Goal: Transaction & Acquisition: Purchase product/service

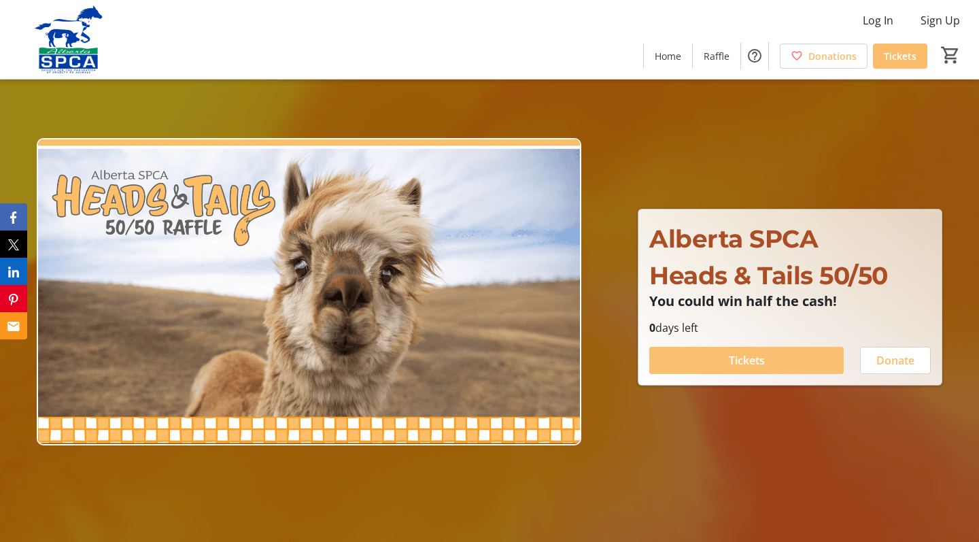
click at [752, 359] on span "Tickets" at bounding box center [747, 360] width 36 height 16
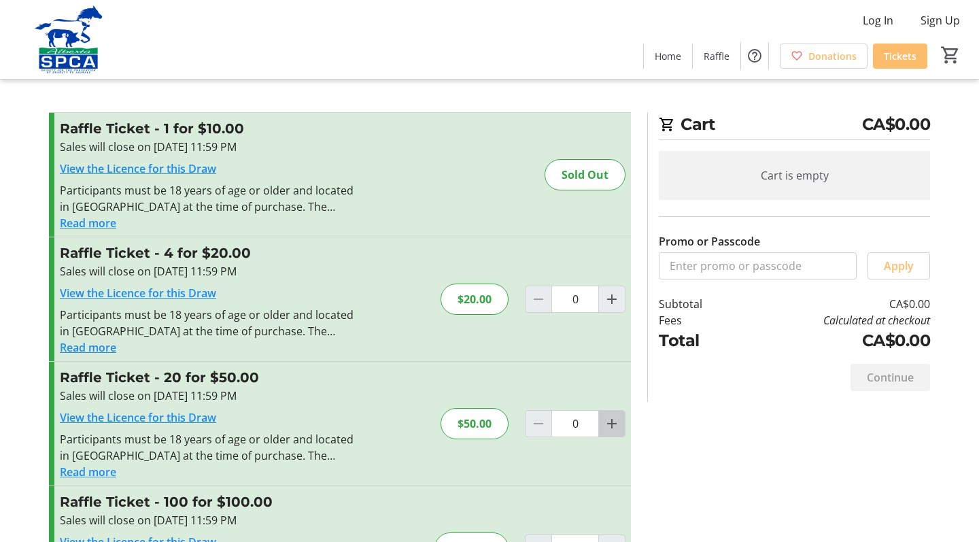
click at [611, 424] on mat-icon "Increment by one" at bounding box center [612, 424] width 16 height 16
type input "1"
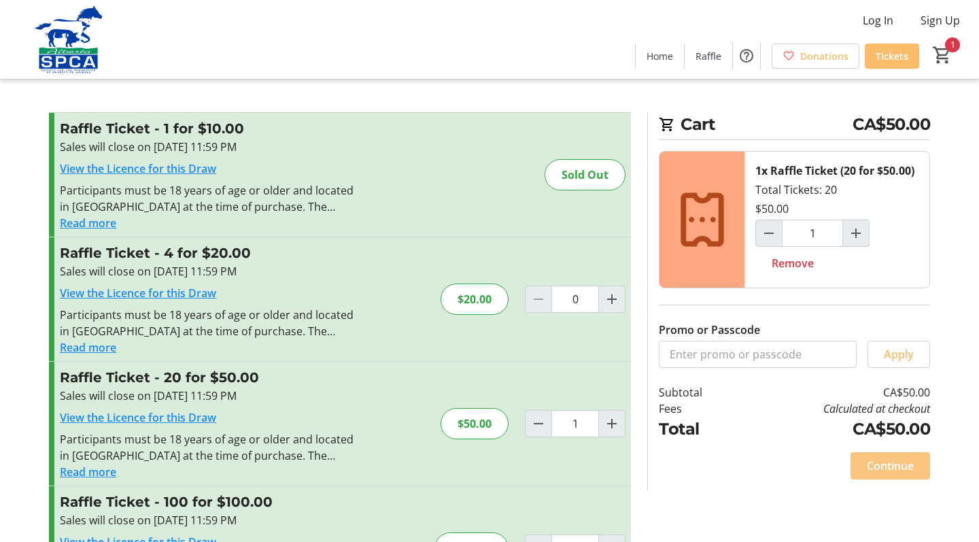
click at [895, 468] on span "Continue" at bounding box center [890, 466] width 47 height 16
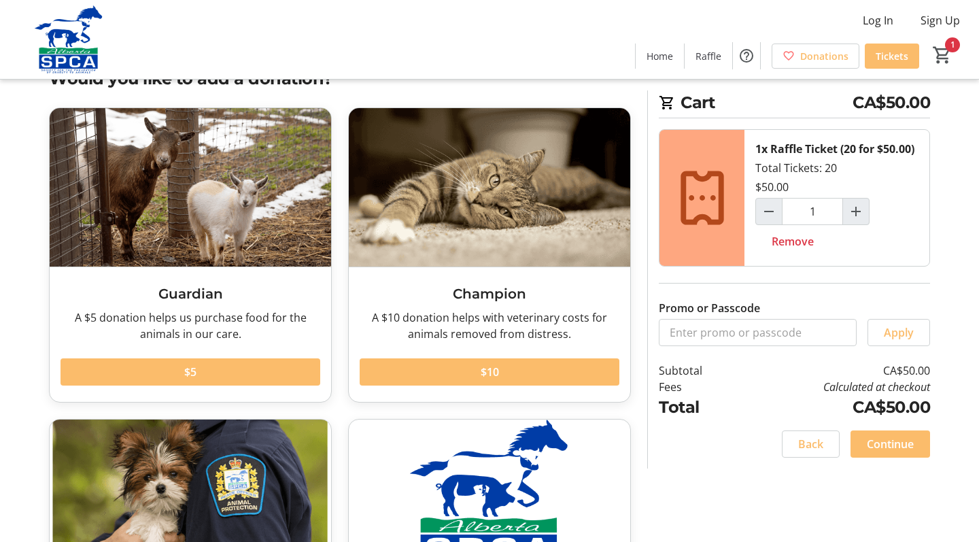
scroll to position [49, 0]
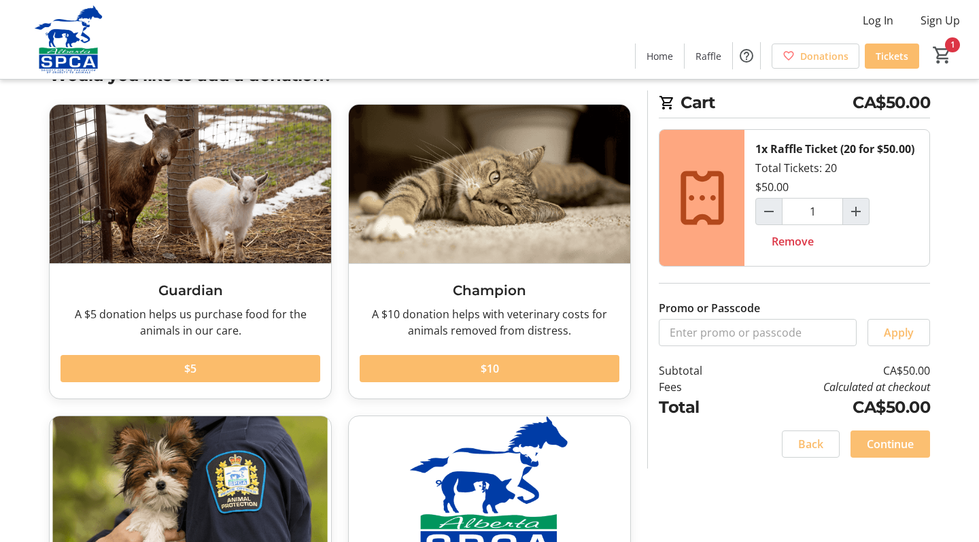
click at [887, 443] on span "Continue" at bounding box center [890, 444] width 47 height 16
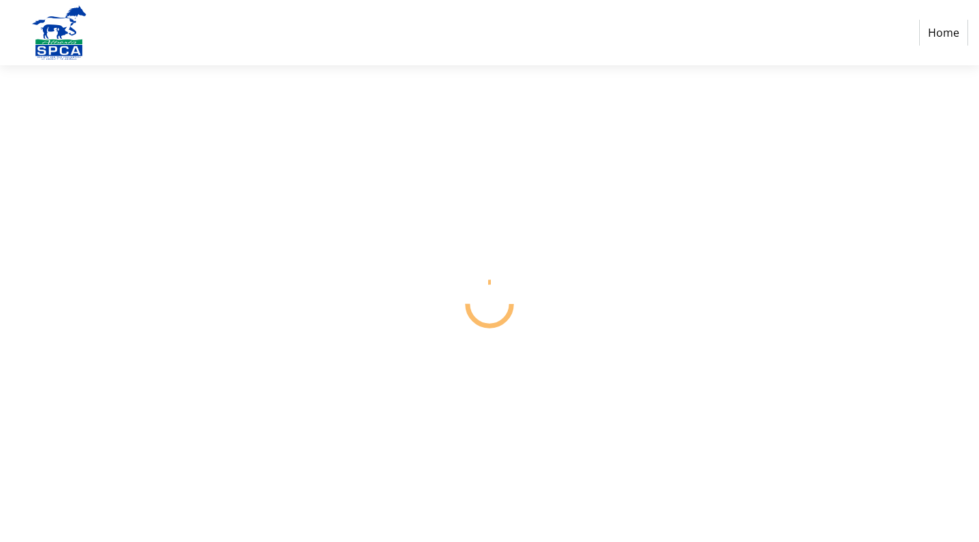
select select "CA"
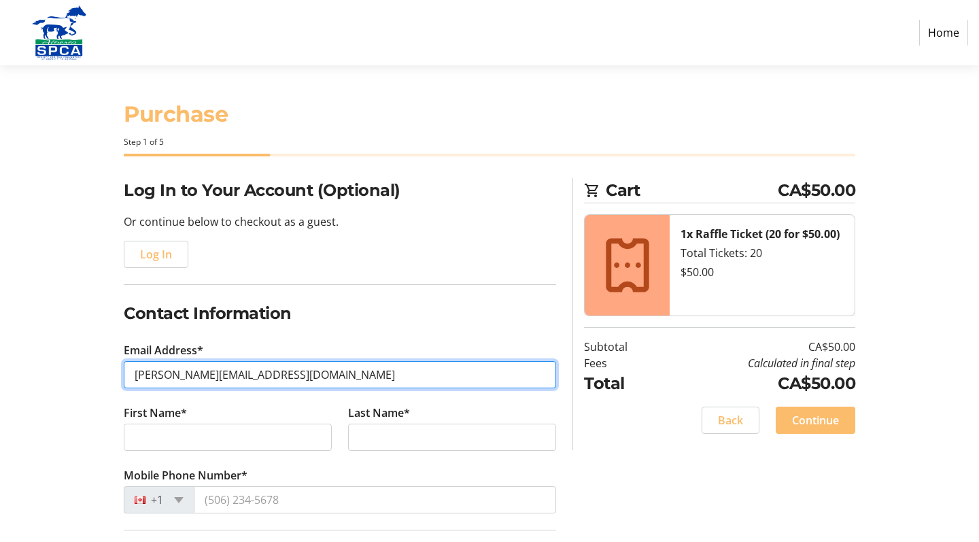
type input "[PERSON_NAME][EMAIL_ADDRESS][DOMAIN_NAME]"
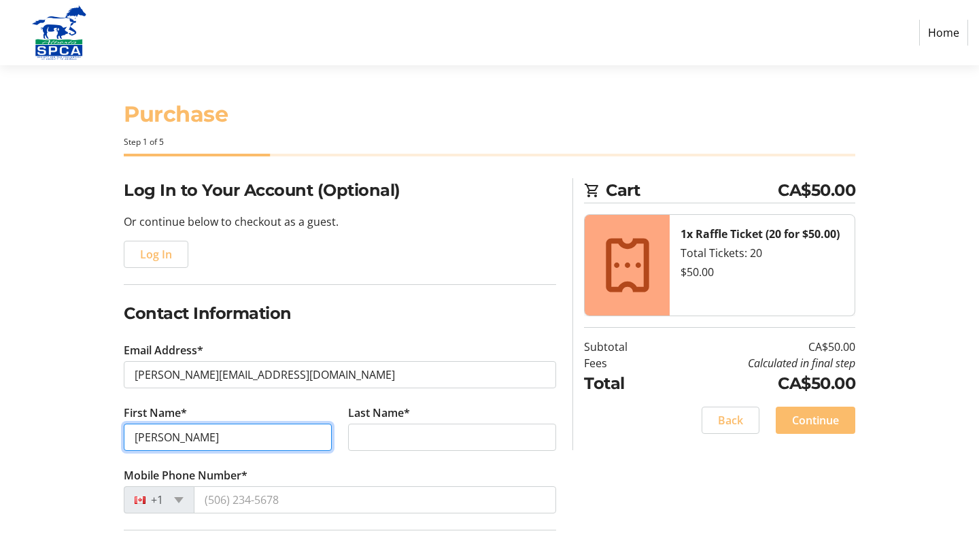
type input "[PERSON_NAME]"
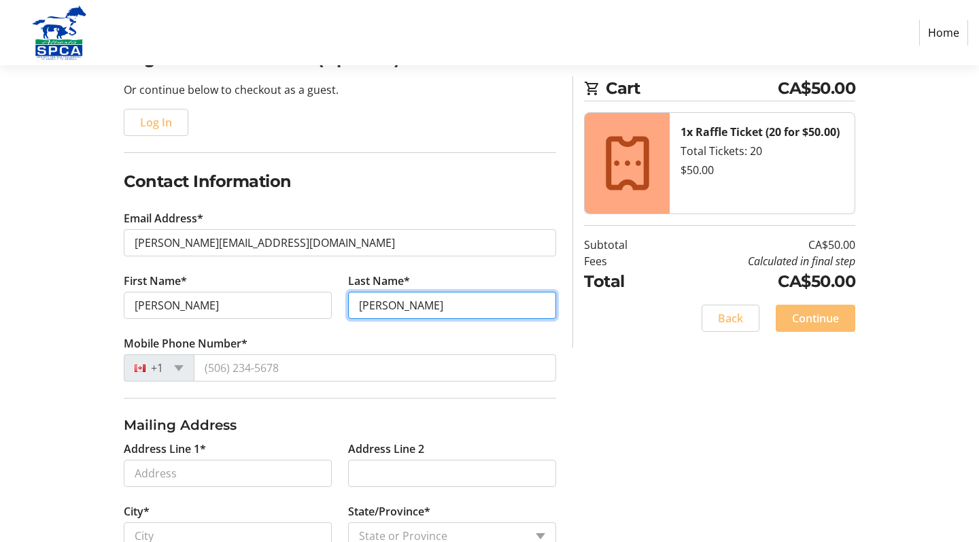
scroll to position [139, 0]
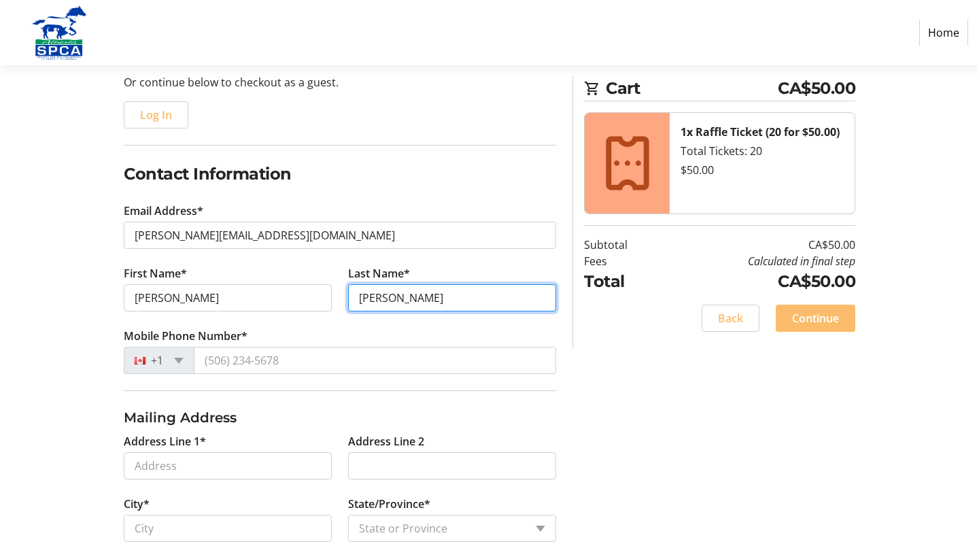
type input "[PERSON_NAME]"
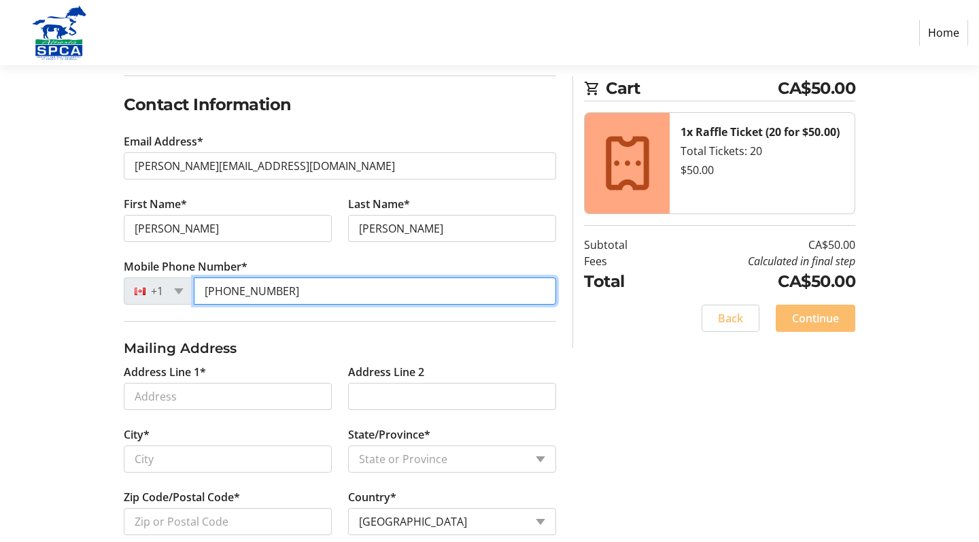
scroll to position [210, 0]
type input "[PHONE_NUMBER]"
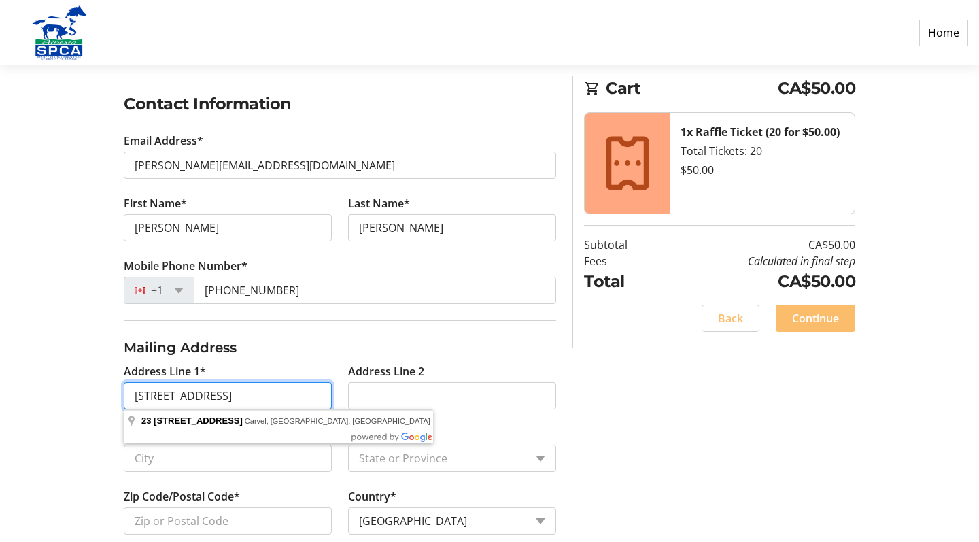
type input "[STREET_ADDRESS]"
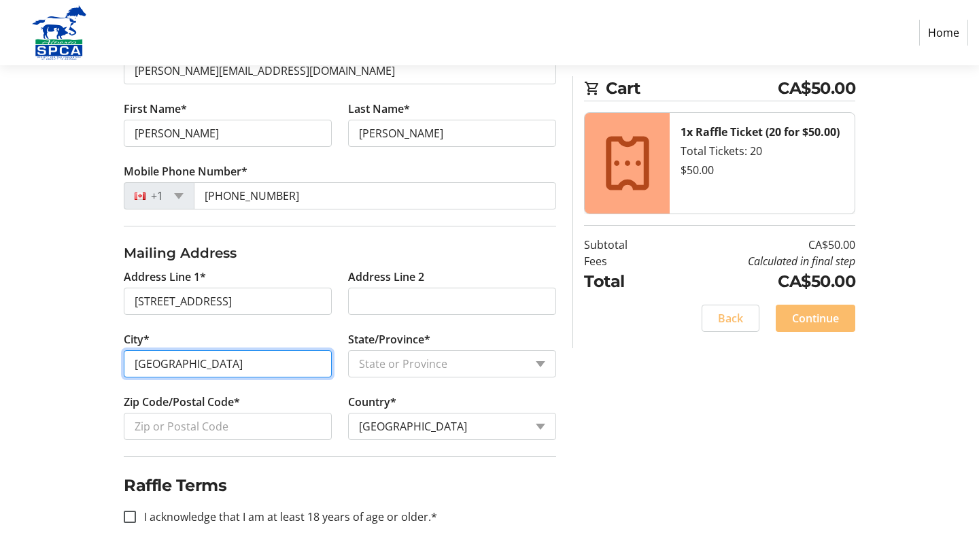
scroll to position [305, 0]
type input "[GEOGRAPHIC_DATA]"
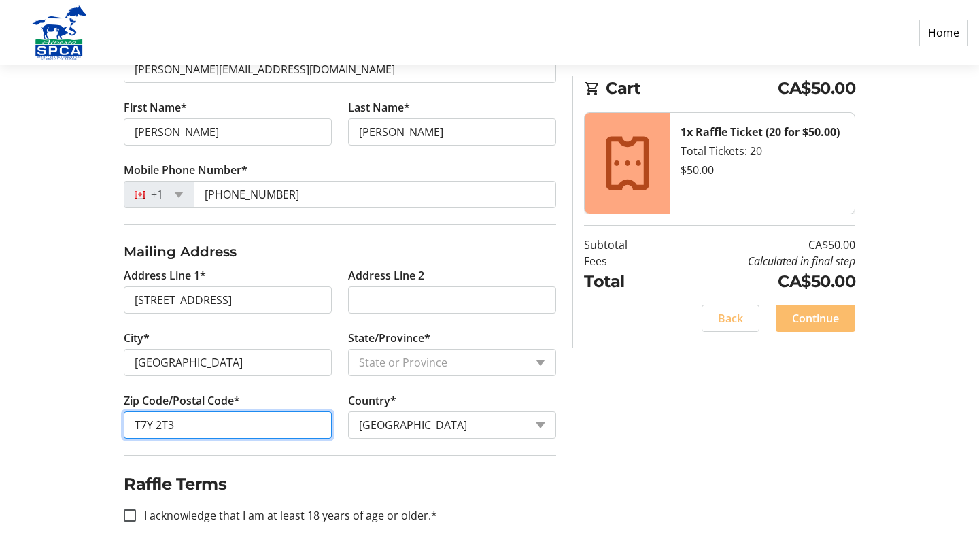
type input "T7Y 2T3"
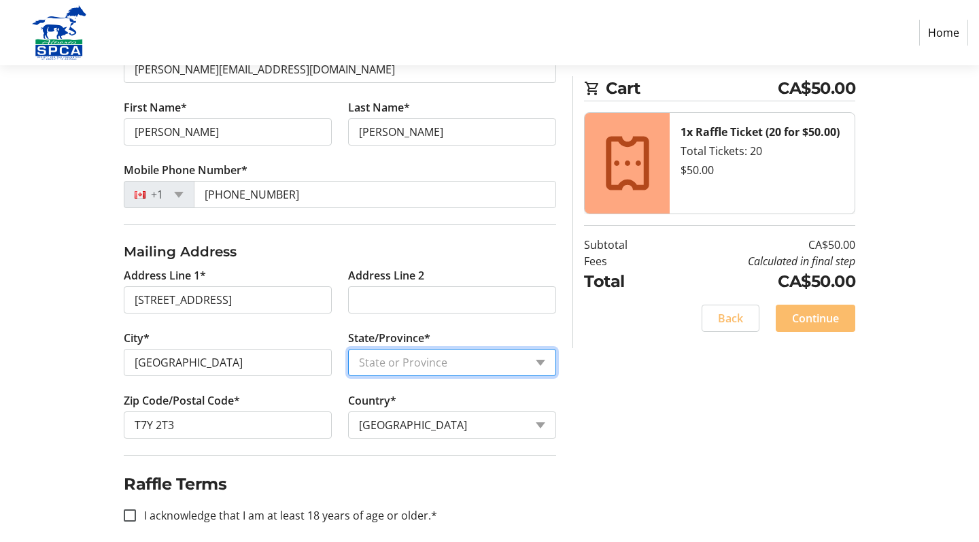
select select "AB"
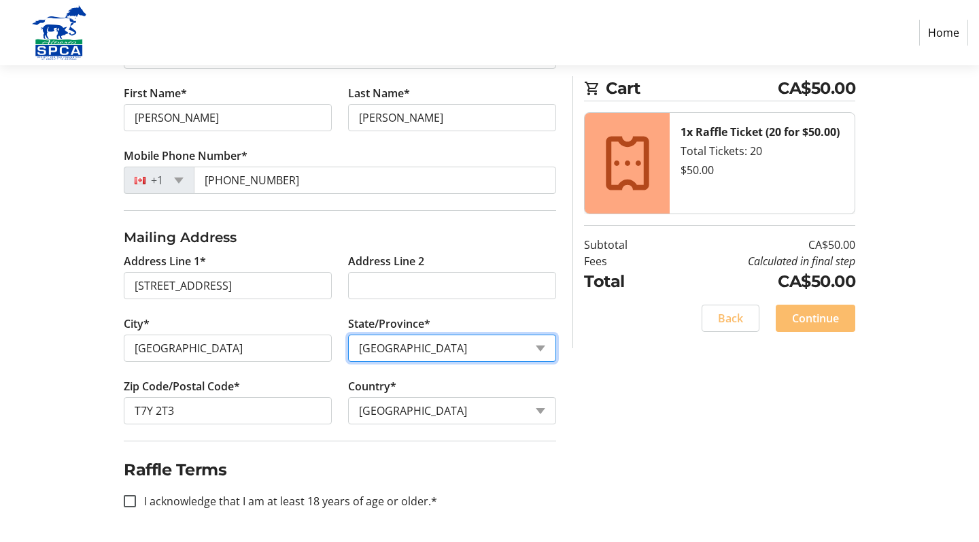
scroll to position [320, 0]
click at [128, 503] on input "I acknowledge that I am at least 18 years of age or older.*" at bounding box center [130, 501] width 12 height 12
checkbox input "true"
click at [802, 315] on span "Continue" at bounding box center [815, 318] width 47 height 16
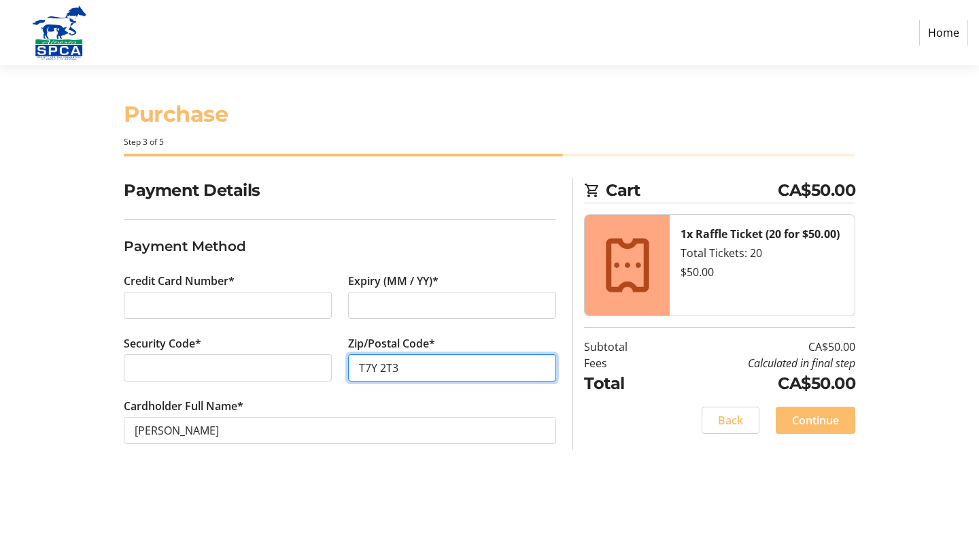
type input "T7Y 2T3"
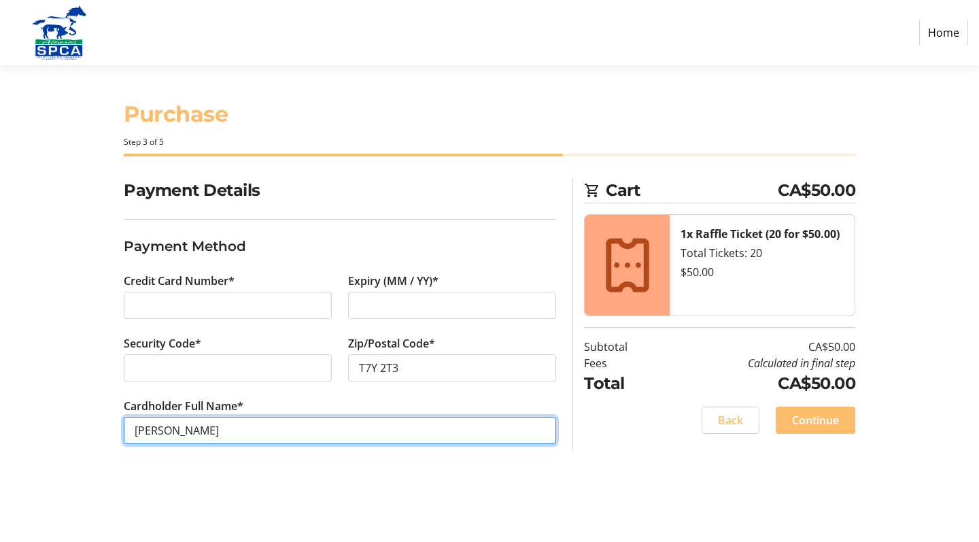
click at [157, 431] on input "[PERSON_NAME]" at bounding box center [340, 430] width 433 height 27
click at [277, 432] on input "[PERSON_NAME]" at bounding box center [340, 430] width 433 height 27
type input "[PERSON_NAME]"
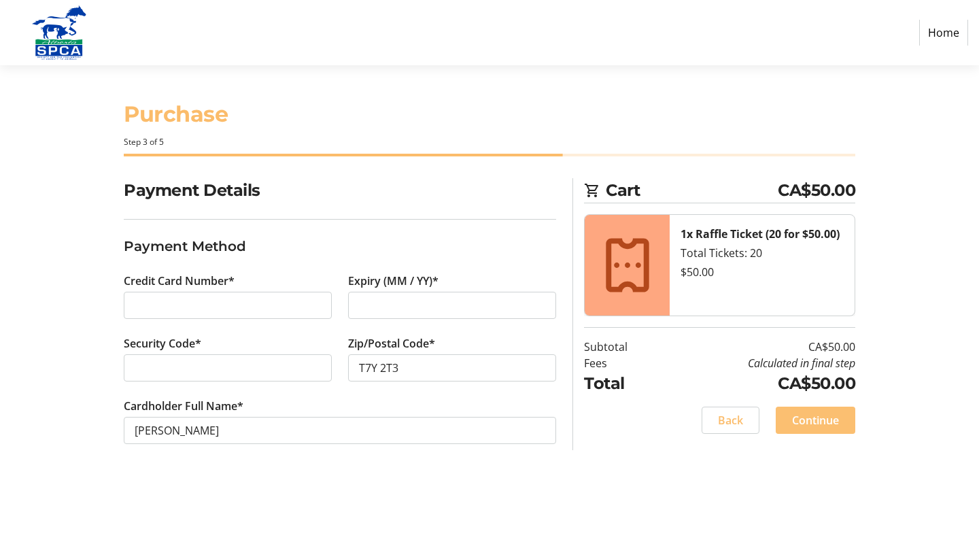
click at [819, 418] on span "Continue" at bounding box center [815, 420] width 47 height 16
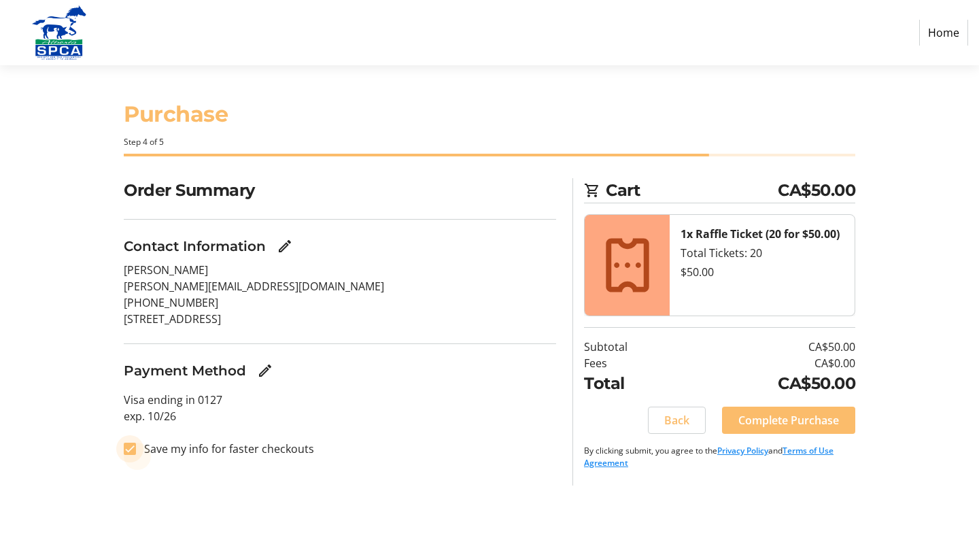
click at [133, 448] on input "Save my info for faster checkouts" at bounding box center [130, 449] width 12 height 12
checkbox input "false"
click at [755, 430] on span at bounding box center [788, 420] width 133 height 33
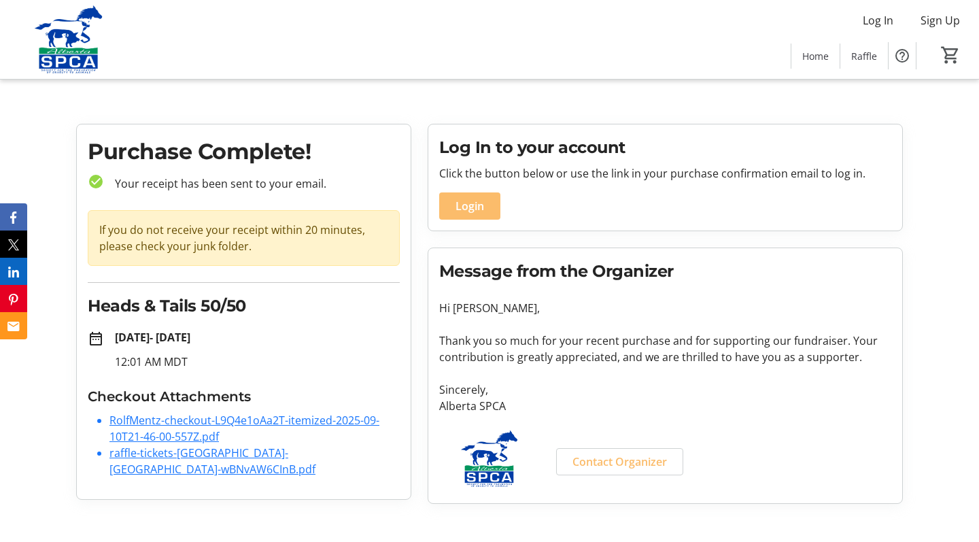
click at [308, 422] on link "RolfMentz-checkout-L9Q4e1oAa2T-itemized-2025-09-10T21-46-00-557Z.pdf" at bounding box center [245, 428] width 270 height 31
click at [266, 453] on link "raffle-tickets-[GEOGRAPHIC_DATA]-[GEOGRAPHIC_DATA]-wBNvAW6CInB.pdf" at bounding box center [213, 461] width 206 height 31
